Goal: Answer question/provide support: Ask a question

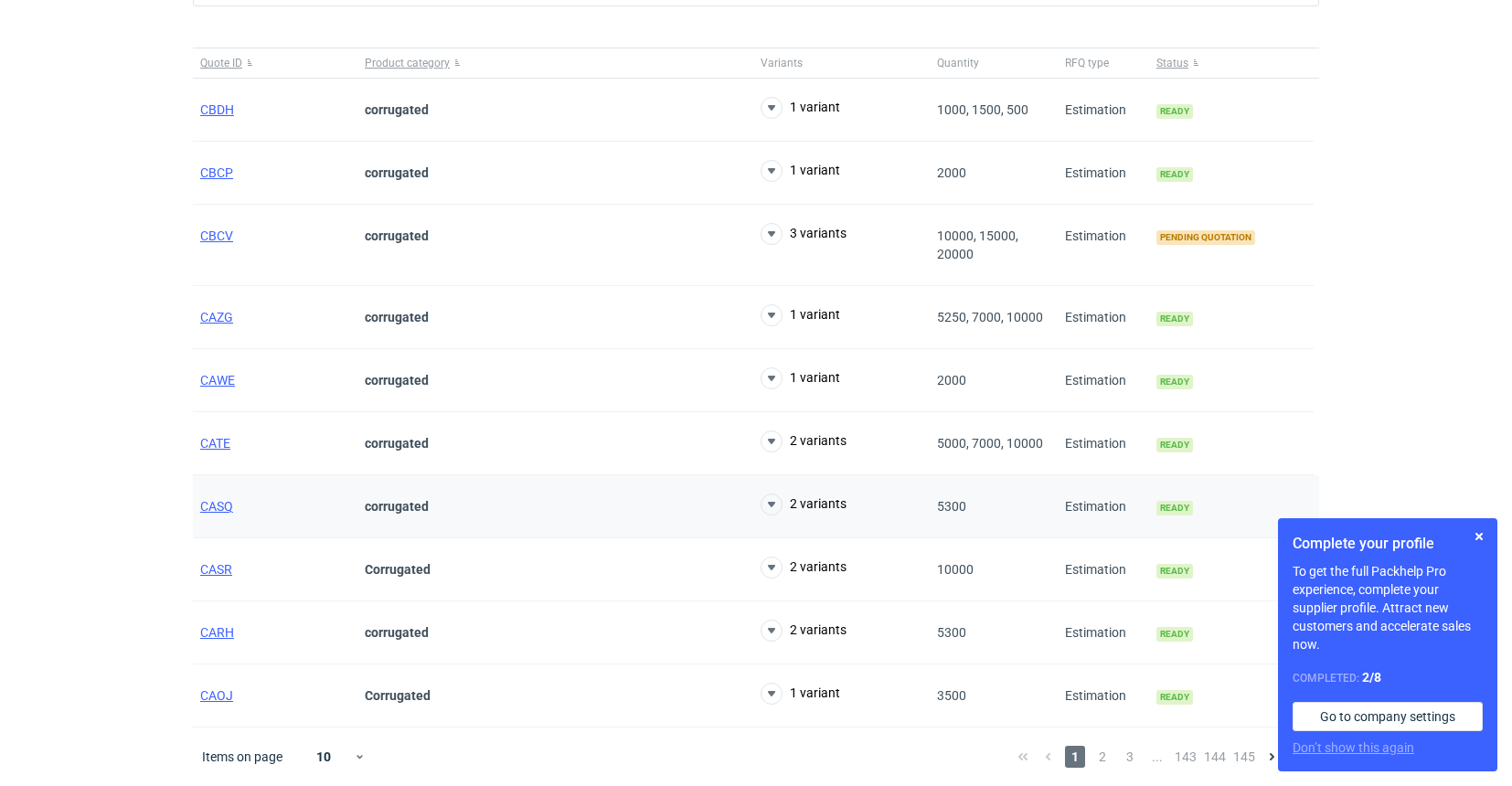
scroll to position [125, 0]
click at [211, 569] on span "CASR" at bounding box center [215, 569] width 32 height 14
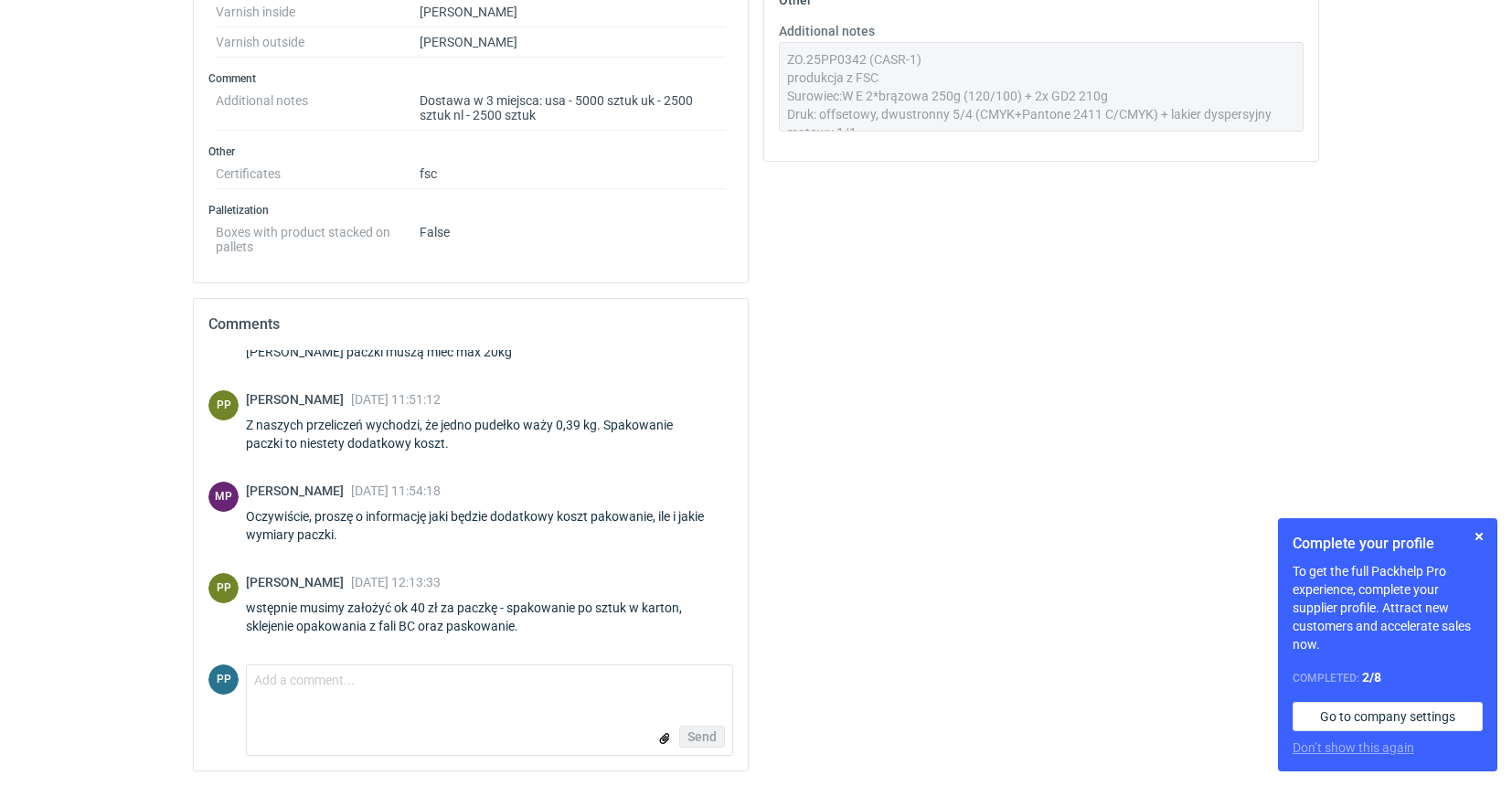
scroll to position [1007, 0]
click at [281, 685] on textarea "Comment message" at bounding box center [489, 685] width 485 height 38
type textarea "Panie Michale, czy ten projekt wszedł do realizacji?"
click at [707, 733] on span "Send" at bounding box center [702, 736] width 29 height 12
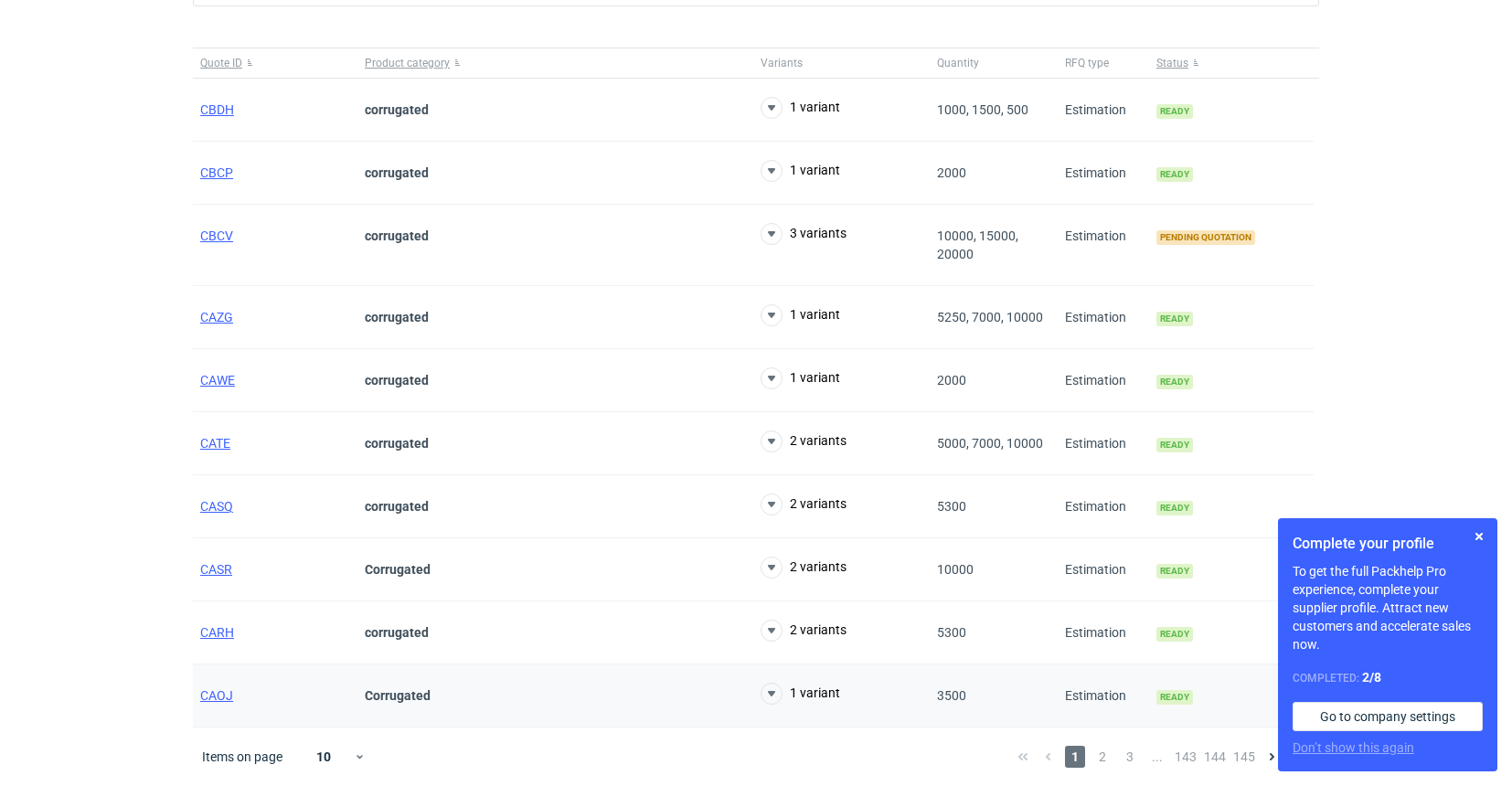
scroll to position [125, 0]
click at [206, 693] on span "CAOJ" at bounding box center [216, 696] width 33 height 14
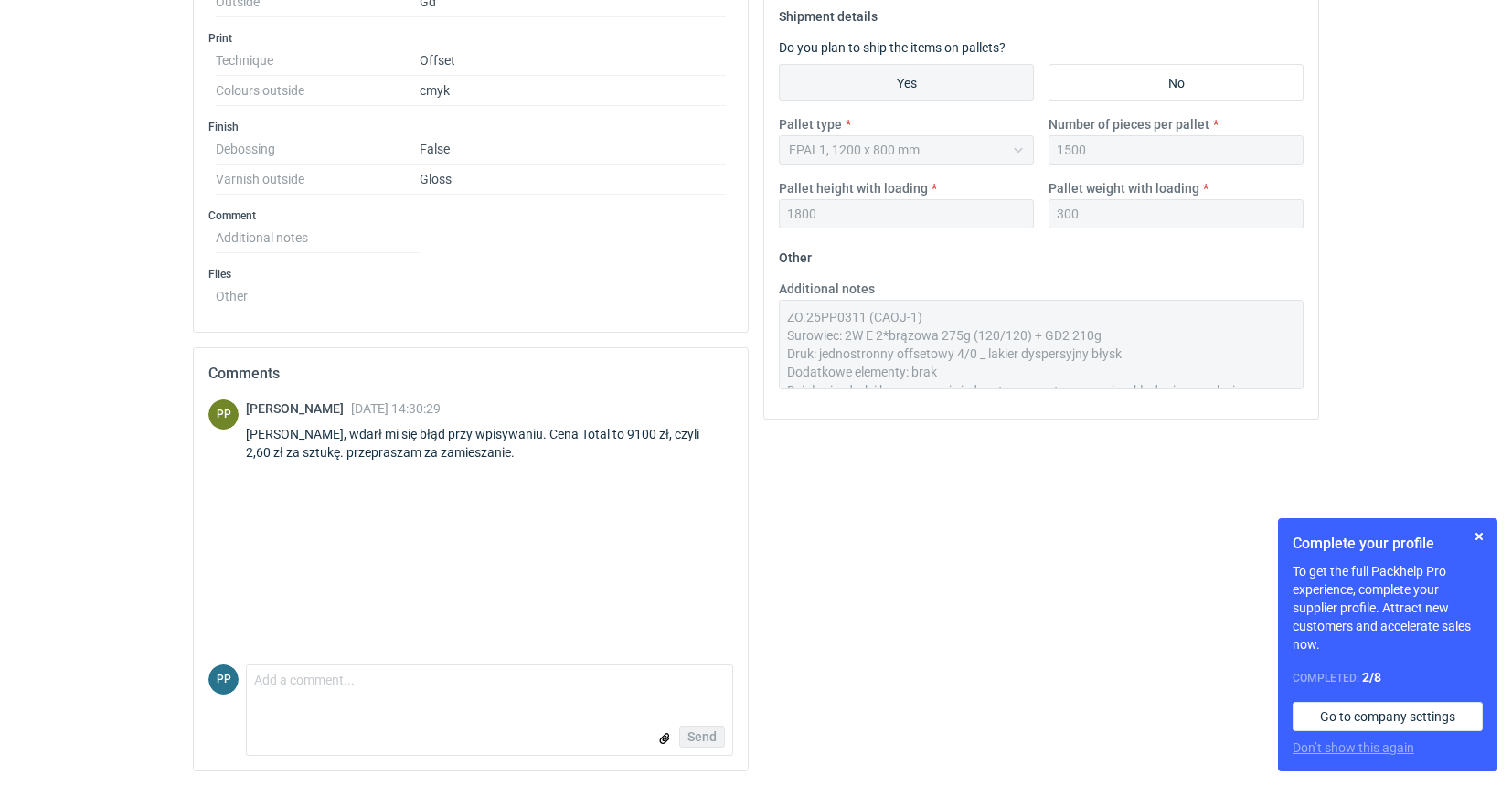
scroll to position [749, 0]
